Goal: Check status

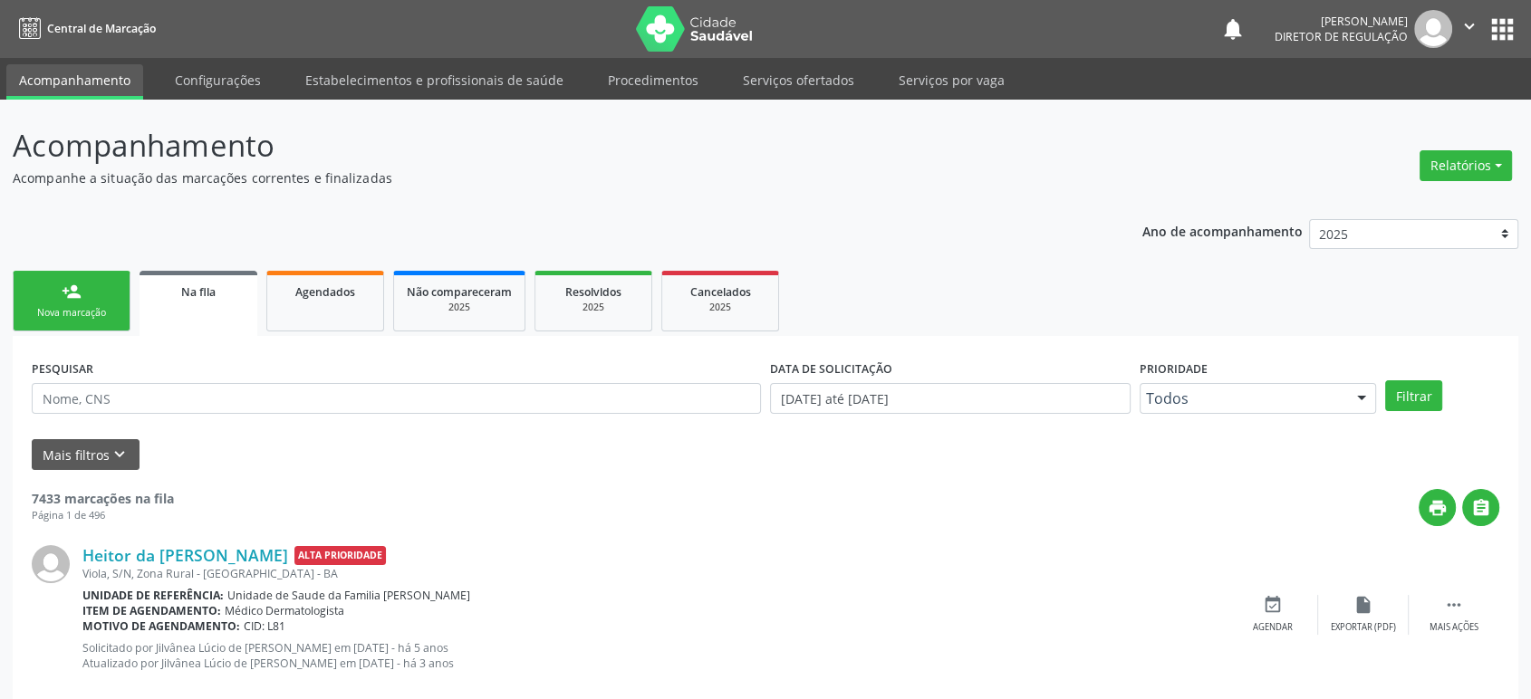
click at [177, 380] on div "PESQUISAR" at bounding box center [396, 390] width 738 height 71
click at [177, 381] on div "PESQUISAR" at bounding box center [396, 390] width 738 height 71
click at [175, 388] on input "text" at bounding box center [396, 398] width 729 height 31
paste input "[PERSON_NAME]"
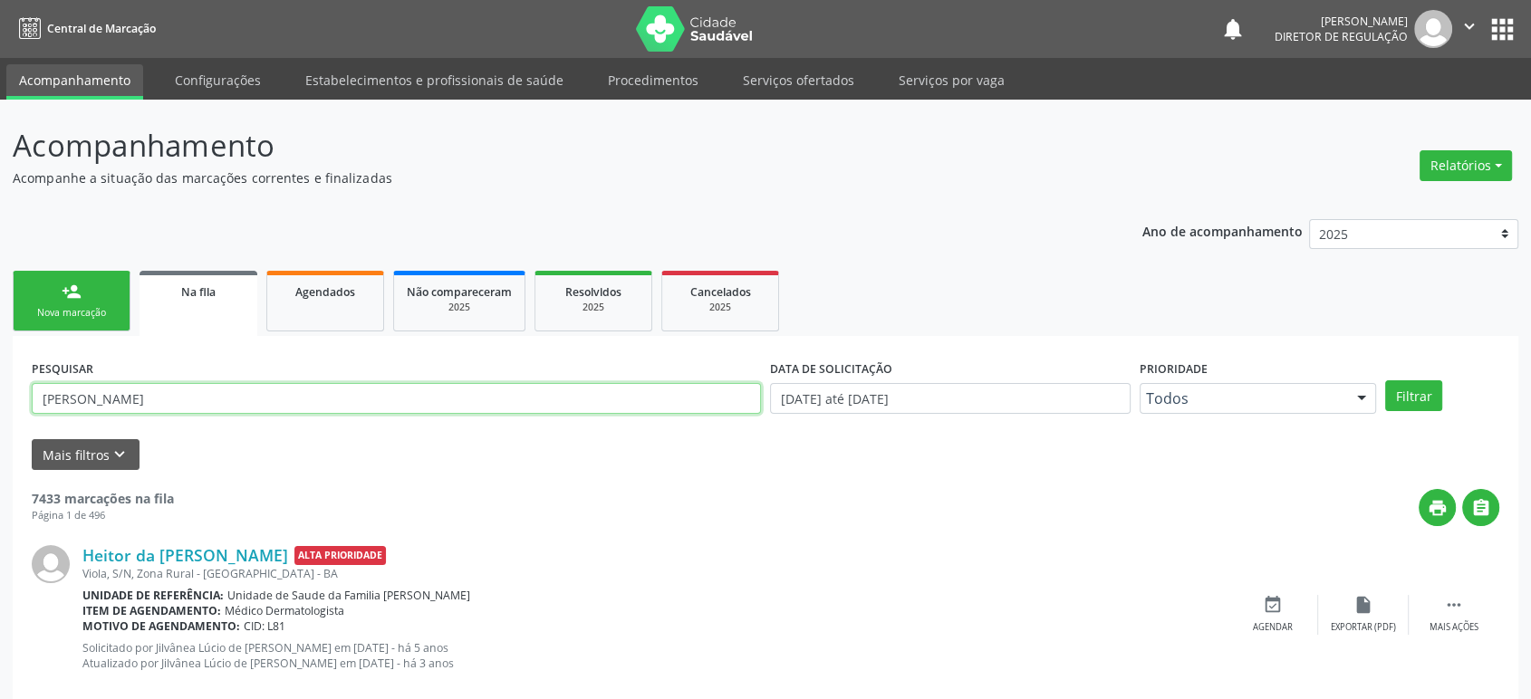
type input "[PERSON_NAME]"
click at [1385, 380] on button "Filtrar" at bounding box center [1413, 395] width 57 height 31
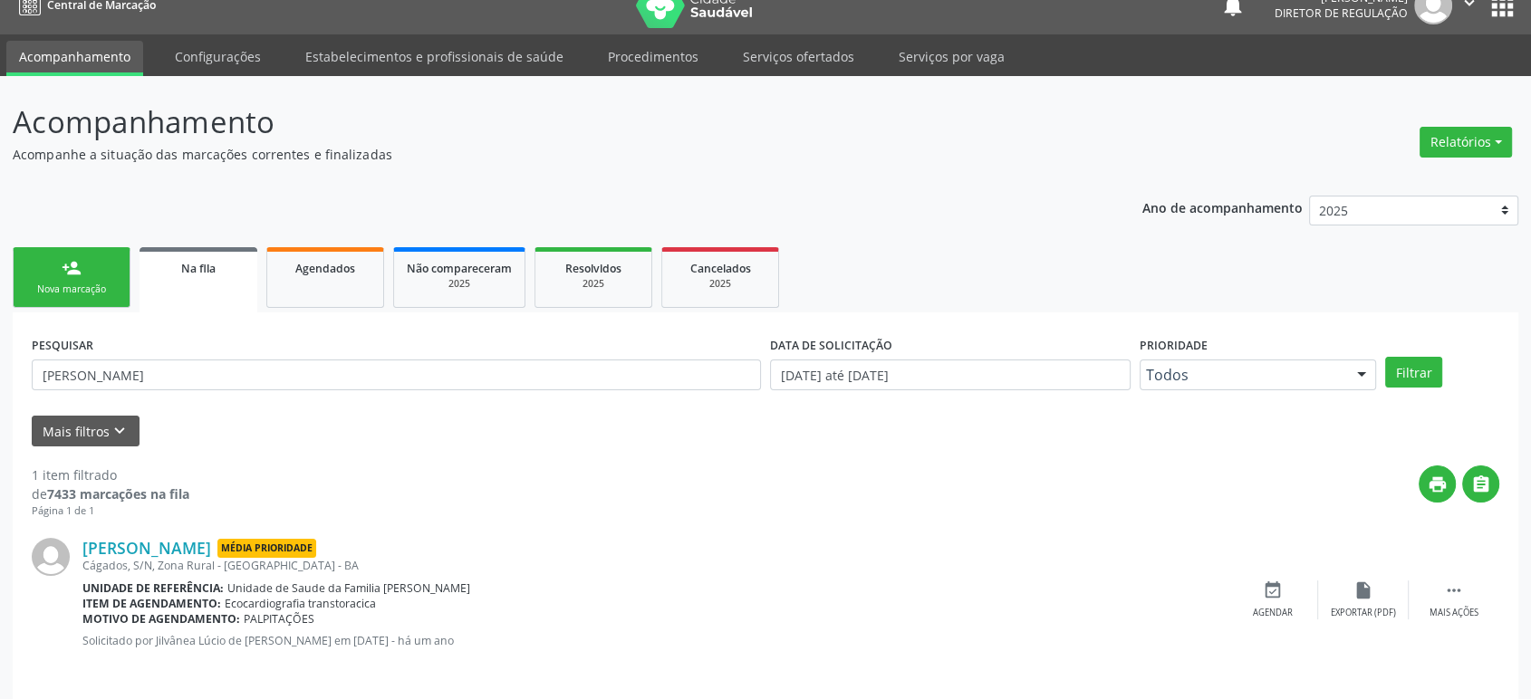
scroll to position [35, 0]
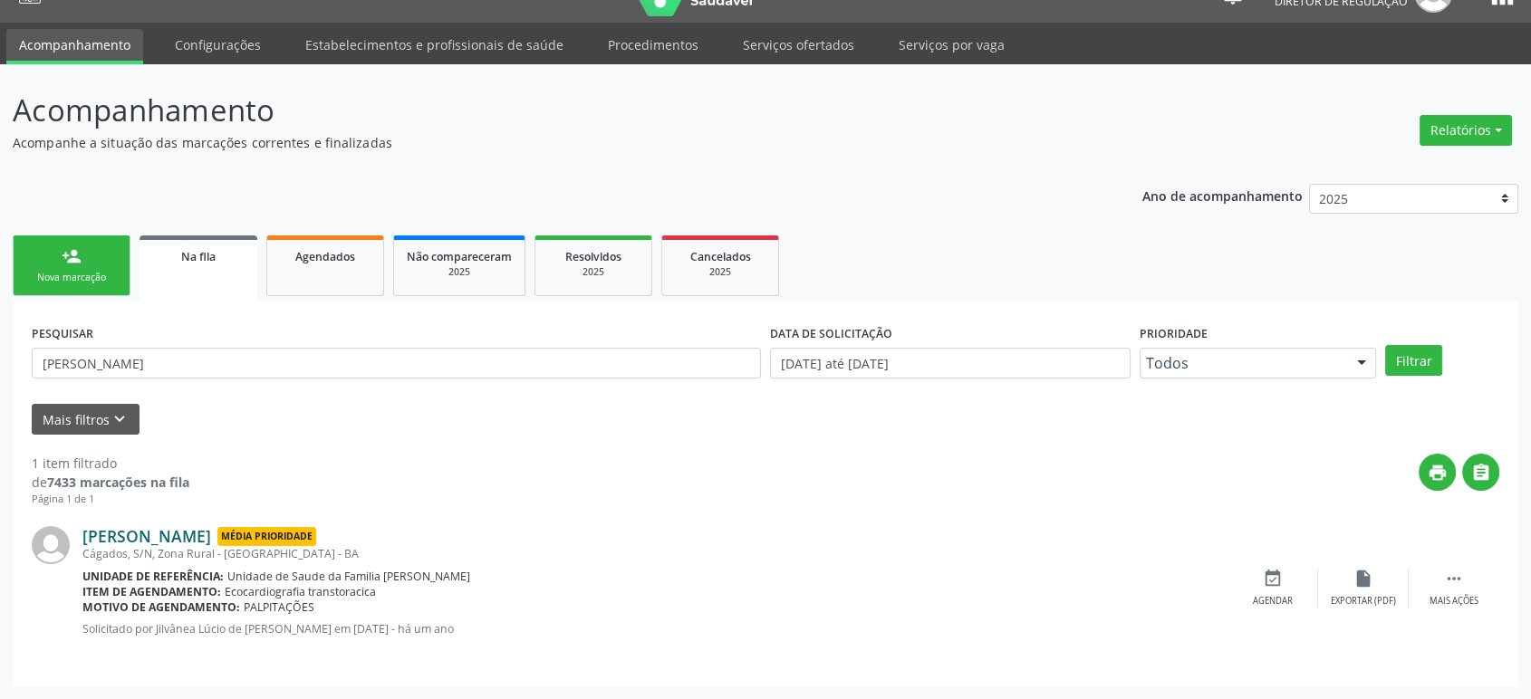
click at [211, 540] on link "[PERSON_NAME]" at bounding box center [146, 536] width 129 height 20
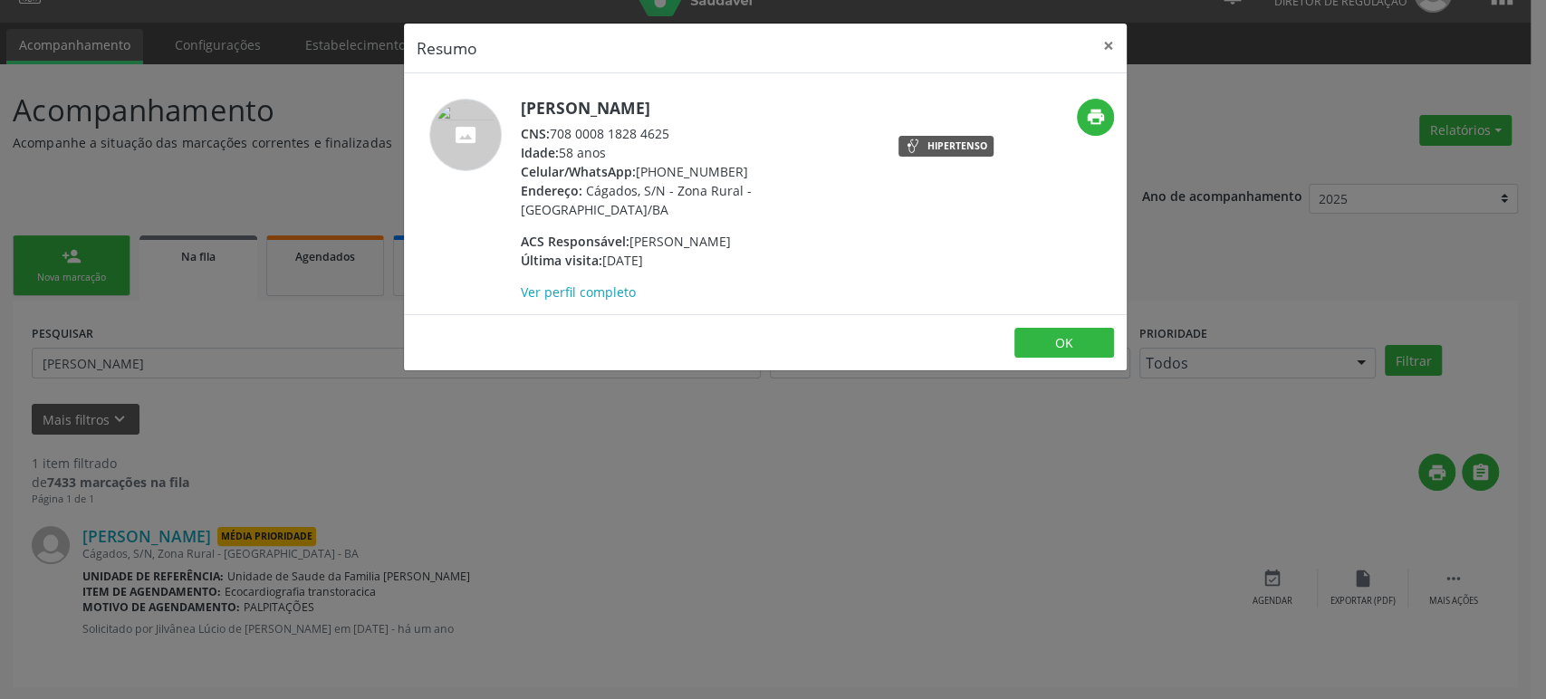
click at [377, 499] on div "Resumo × [PERSON_NAME] CNS: 708 0008 1828 4625 Idade: 58 anos Celular/WhatsApp:…" at bounding box center [773, 349] width 1546 height 699
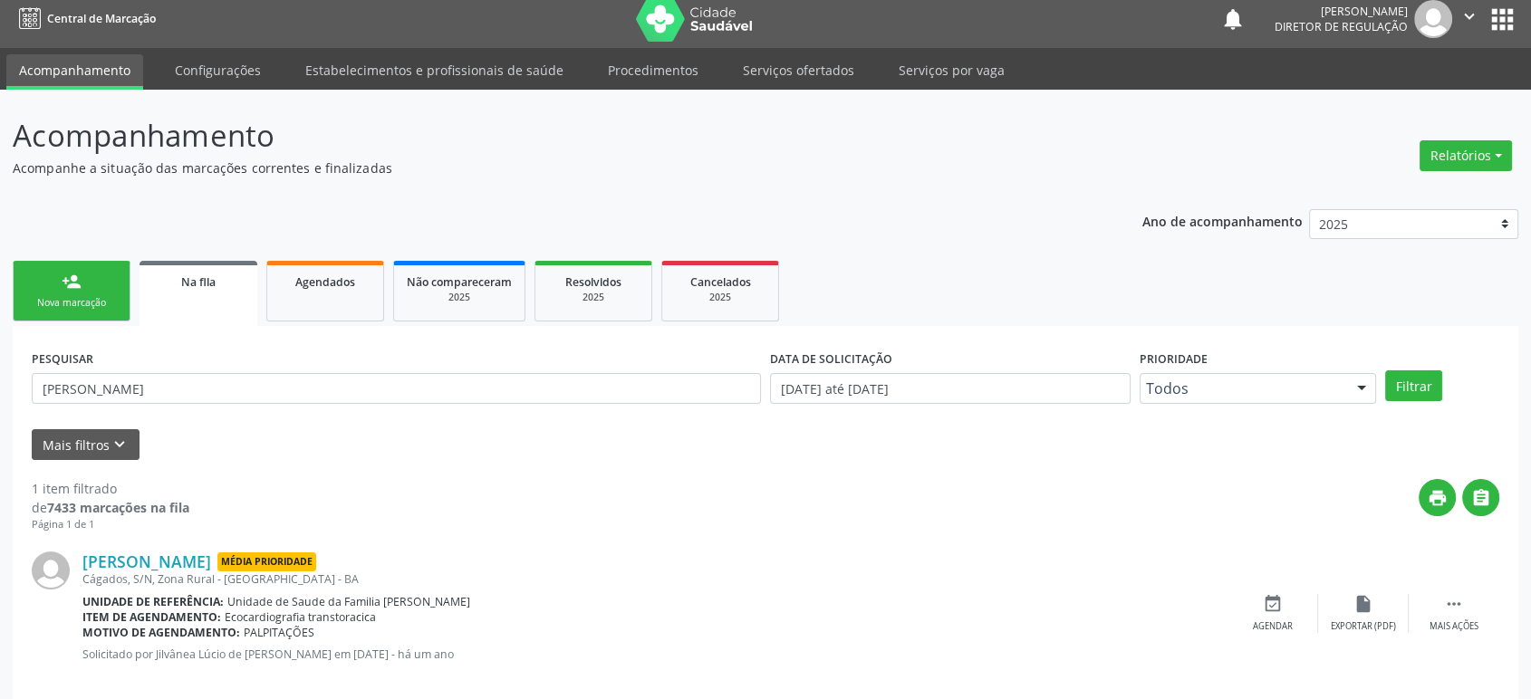
scroll to position [0, 0]
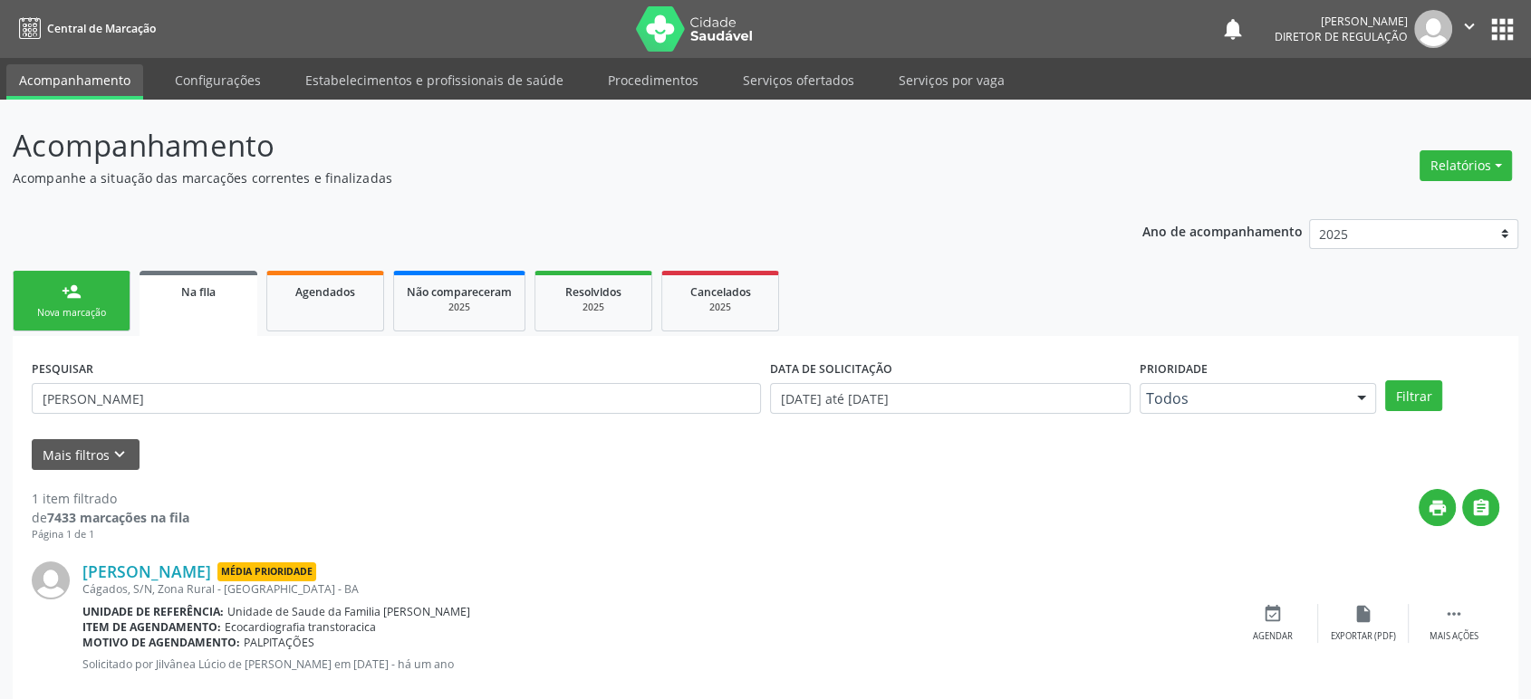
click at [1502, 21] on button "apps" at bounding box center [1503, 30] width 32 height 32
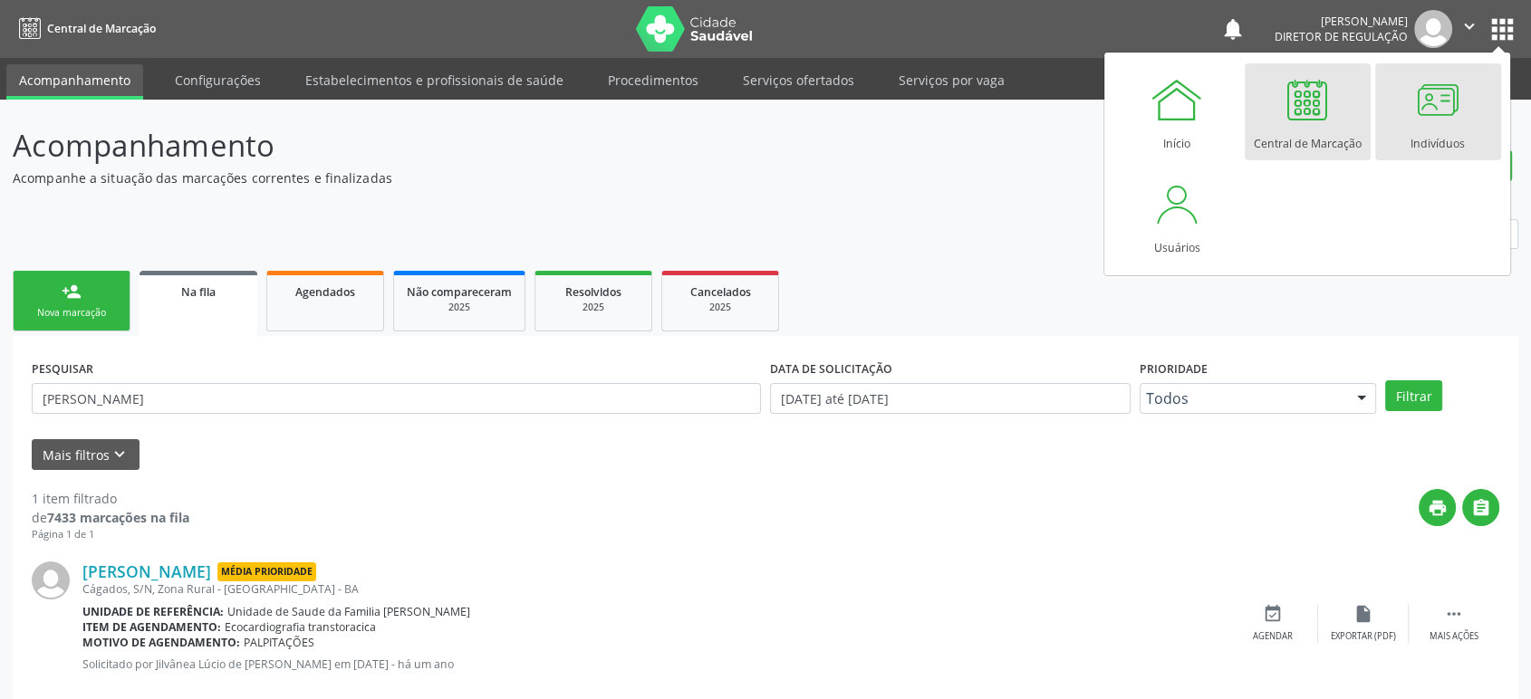
click at [1413, 131] on div "Indivíduos" at bounding box center [1437, 139] width 54 height 24
